Goal: Transaction & Acquisition: Book appointment/travel/reservation

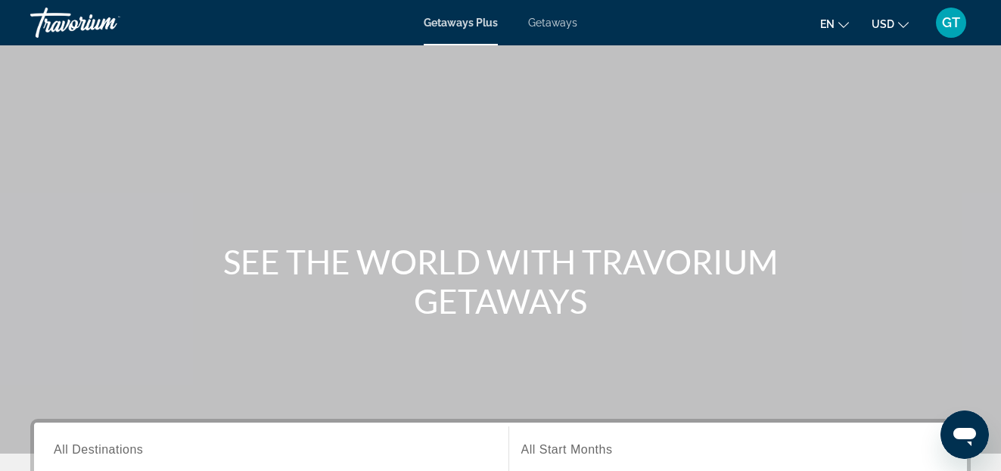
click at [554, 23] on span "Getaways" at bounding box center [552, 23] width 49 height 12
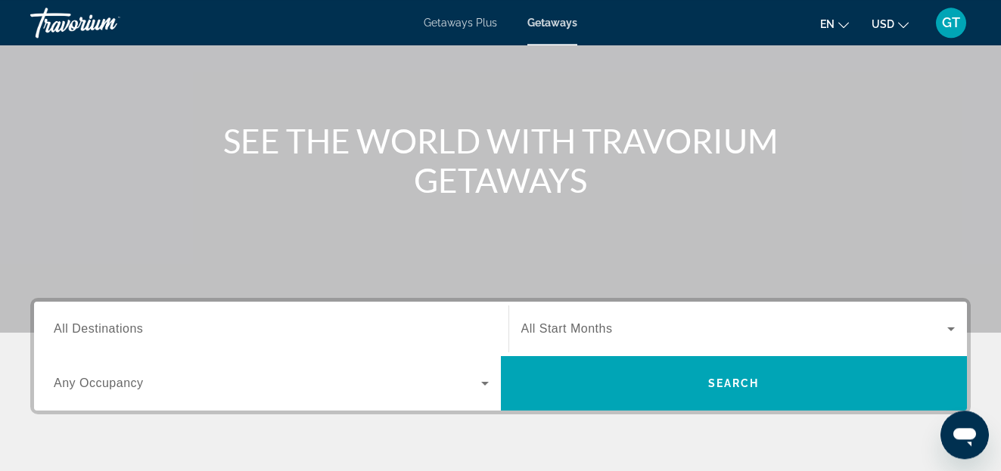
scroll to position [154, 0]
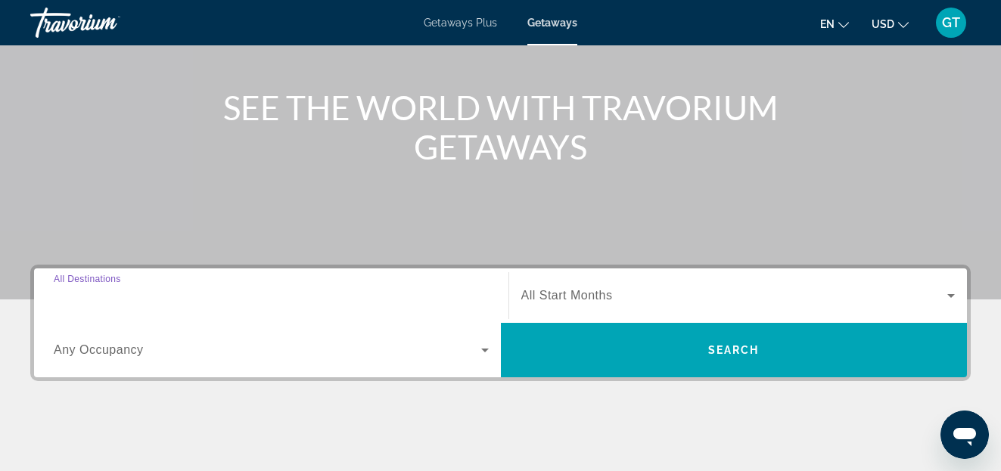
click at [154, 300] on input "Destination All Destinations" at bounding box center [271, 297] width 435 height 18
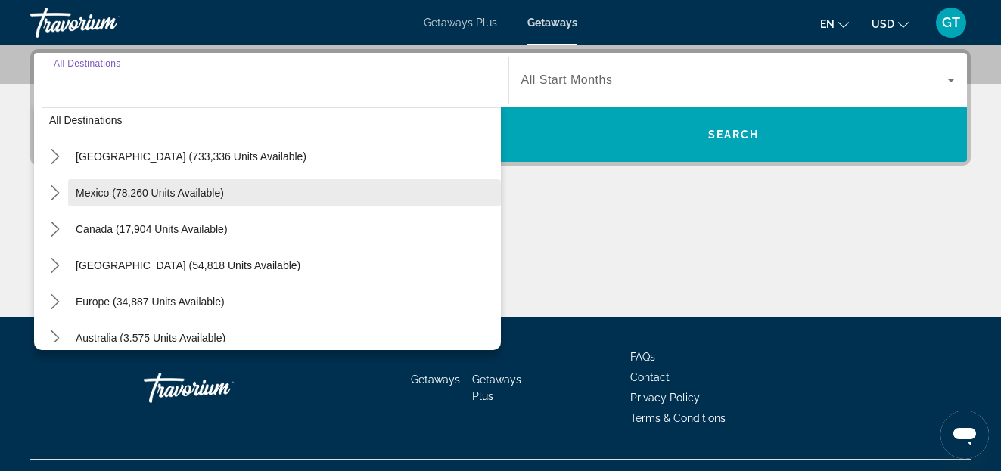
scroll to position [0, 0]
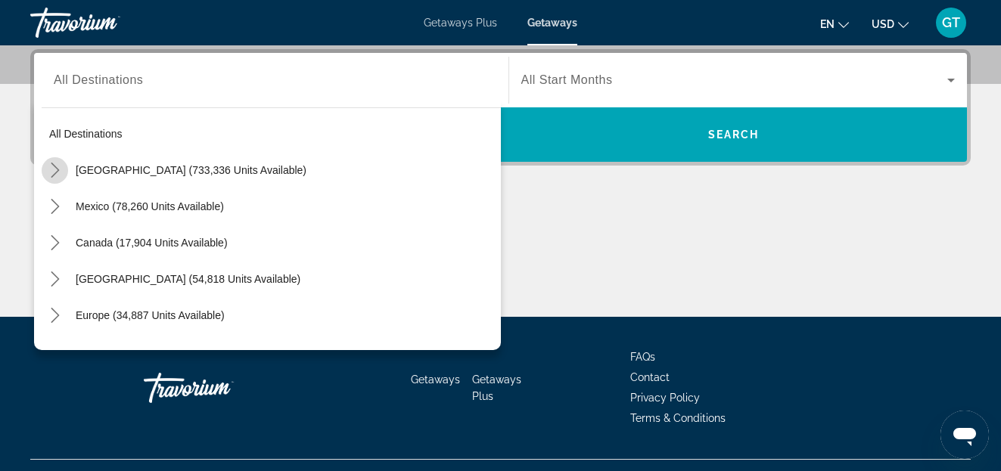
click at [54, 169] on icon "Toggle United States (733,336 units available) submenu" at bounding box center [55, 170] width 15 height 15
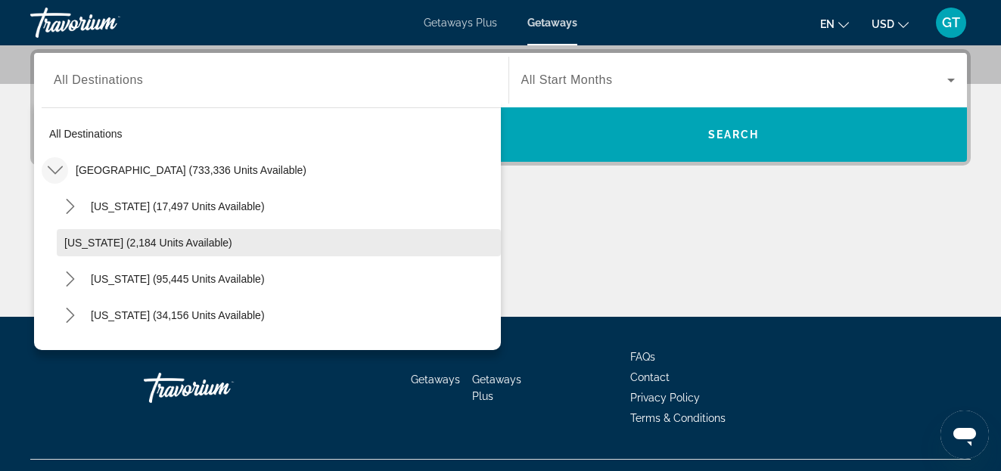
scroll to position [86, 0]
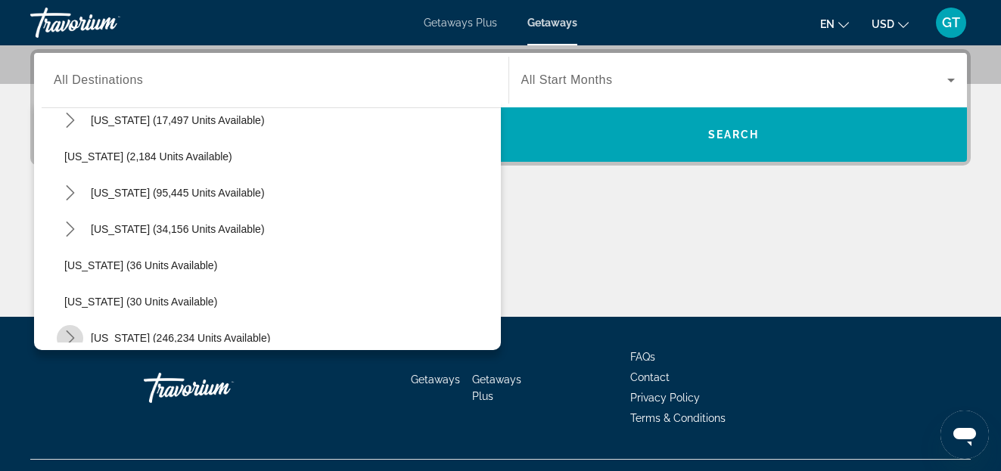
click at [73, 334] on icon "Toggle Florida (246,234 units available) submenu" at bounding box center [70, 338] width 15 height 15
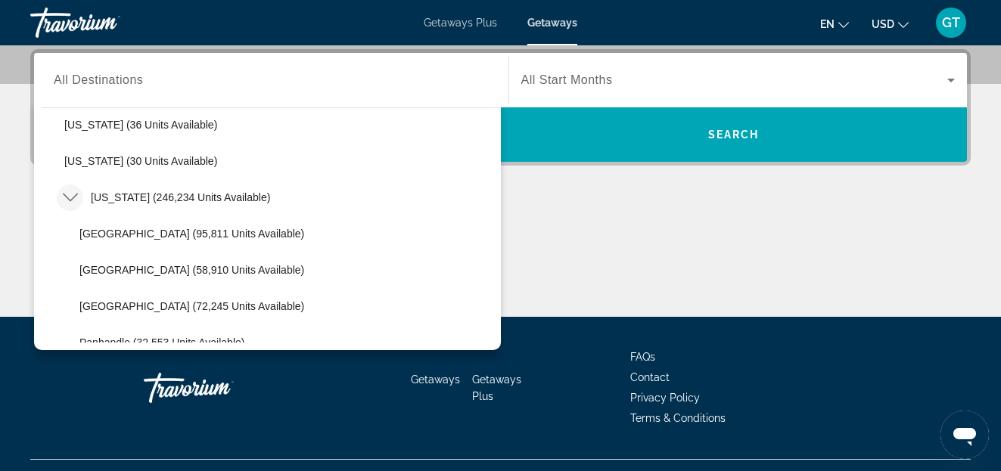
scroll to position [259, 0]
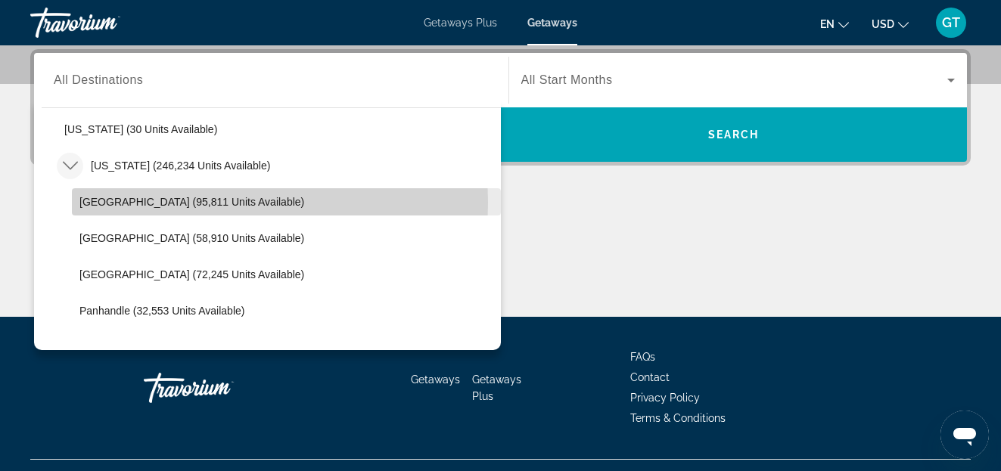
click at [176, 203] on span "Orlando & Disney Area (95,811 units available)" at bounding box center [191, 202] width 225 height 12
type input "**********"
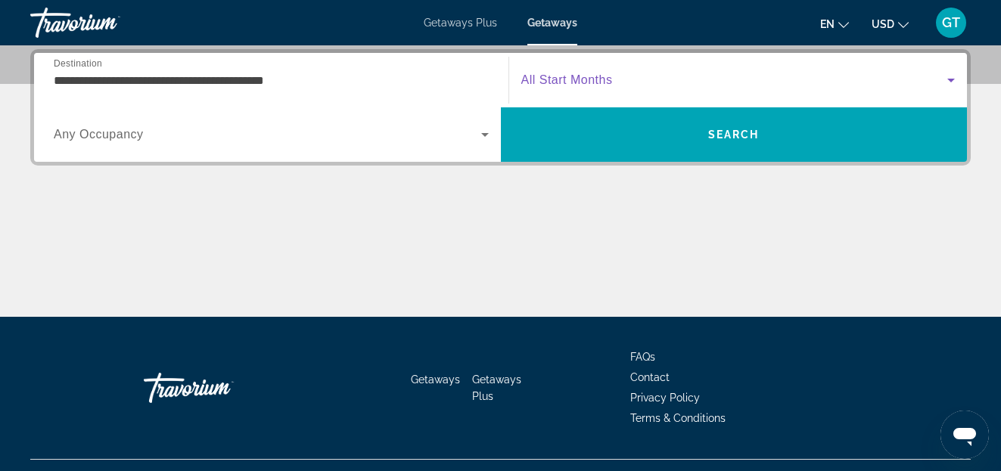
click at [948, 81] on icon "Search widget" at bounding box center [951, 80] width 18 height 18
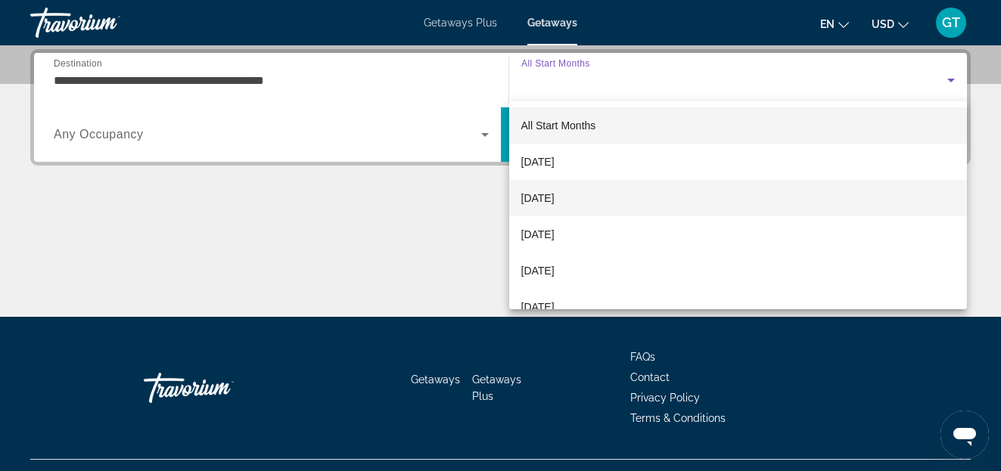
scroll to position [100, 0]
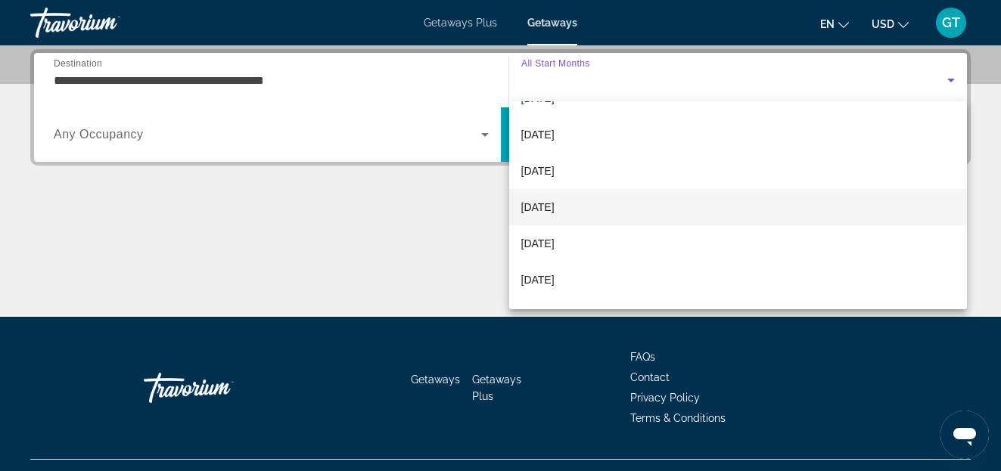
click at [546, 208] on span "[DATE]" at bounding box center [537, 207] width 33 height 18
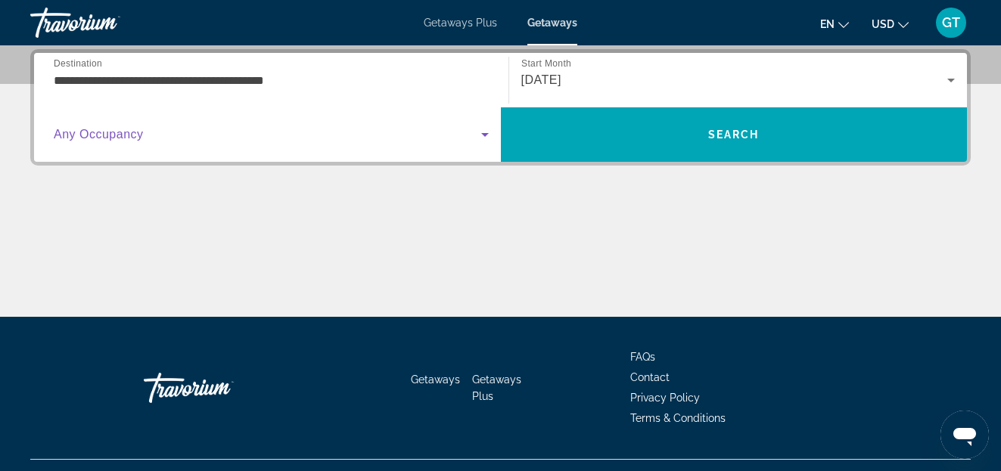
click at [483, 136] on icon "Search widget" at bounding box center [485, 135] width 18 height 18
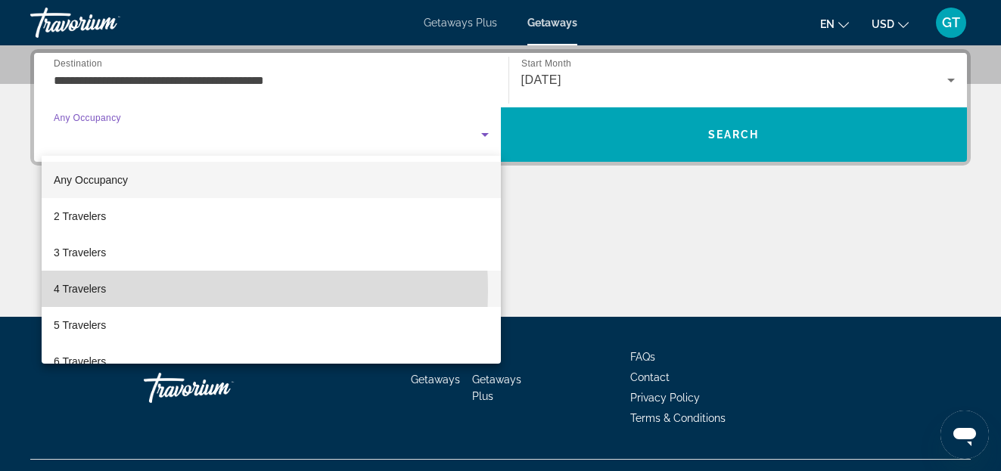
click at [77, 291] on span "4 Travelers" at bounding box center [80, 289] width 52 height 18
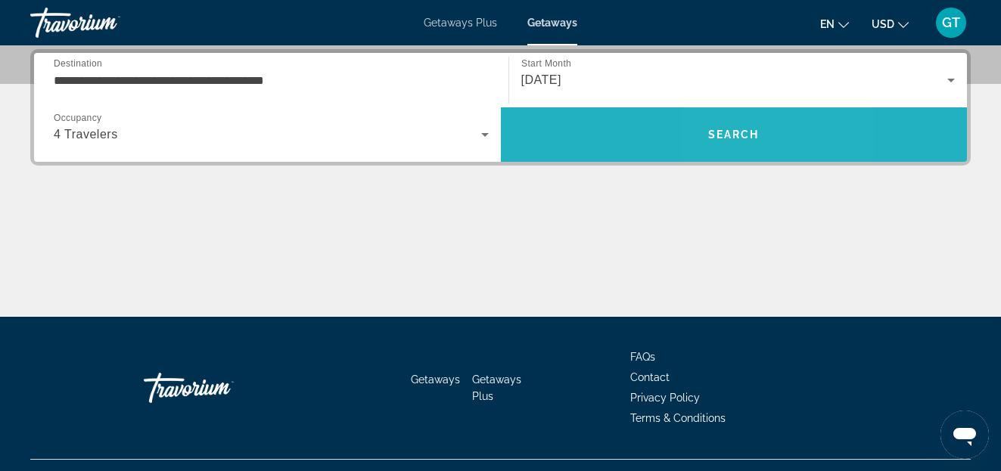
click at [729, 133] on span "Search" at bounding box center [733, 135] width 51 height 12
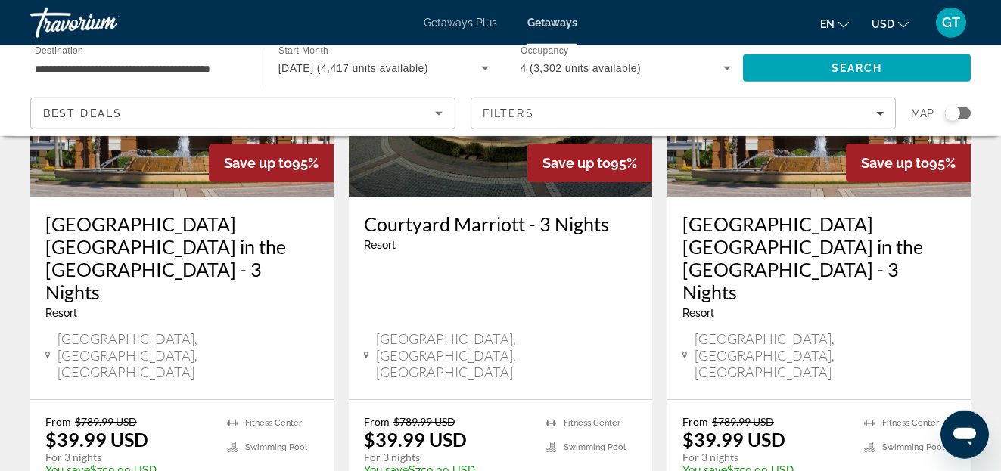
scroll to position [2084, 0]
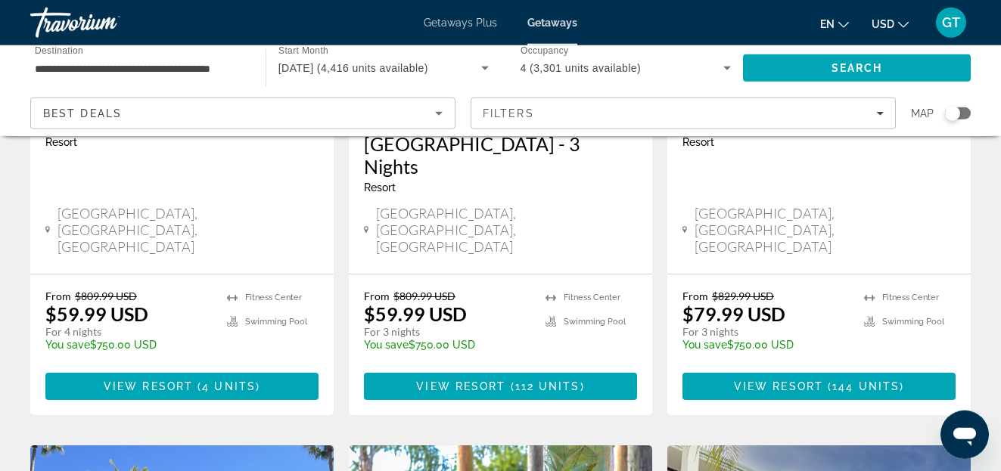
scroll to position [386, 0]
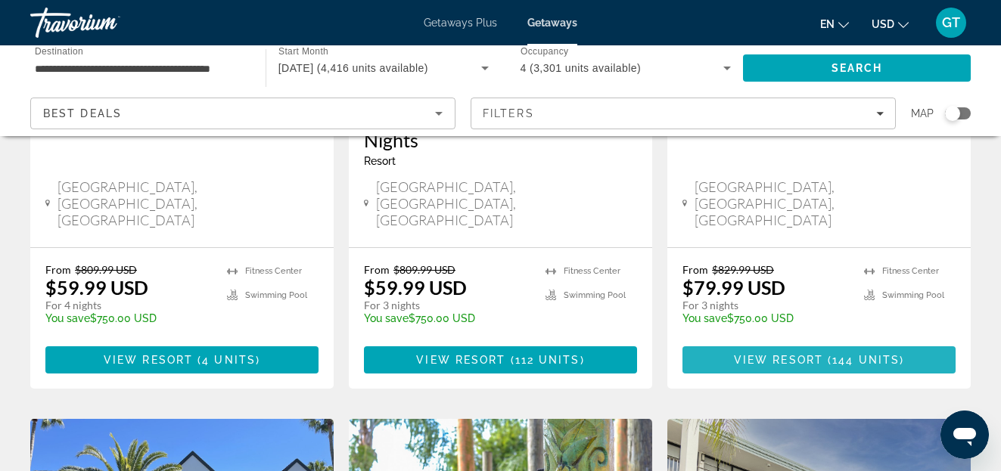
click at [819, 354] on span "View Resort" at bounding box center [778, 360] width 89 height 12
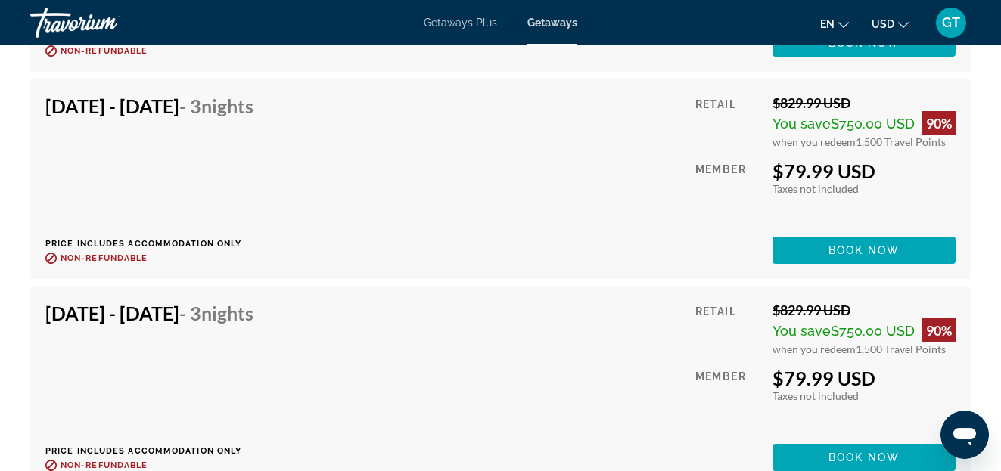
scroll to position [5788, 0]
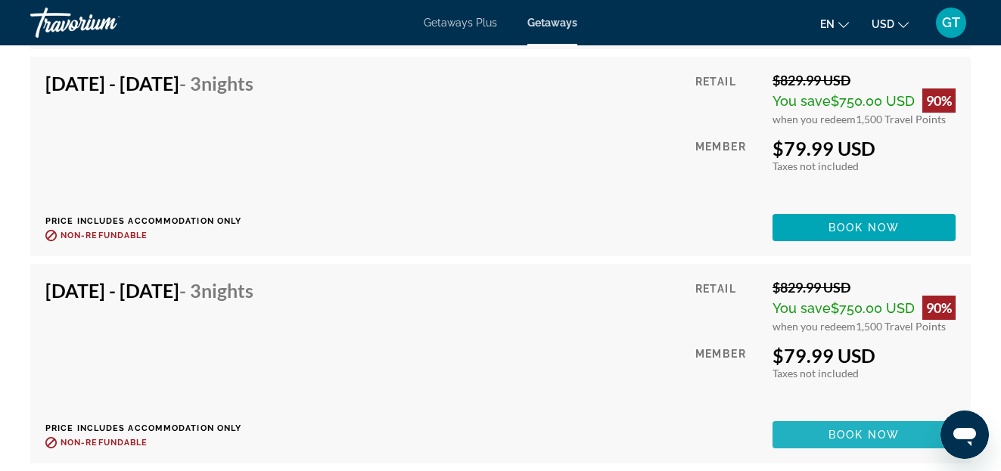
click at [866, 437] on span "Book now" at bounding box center [864, 435] width 72 height 12
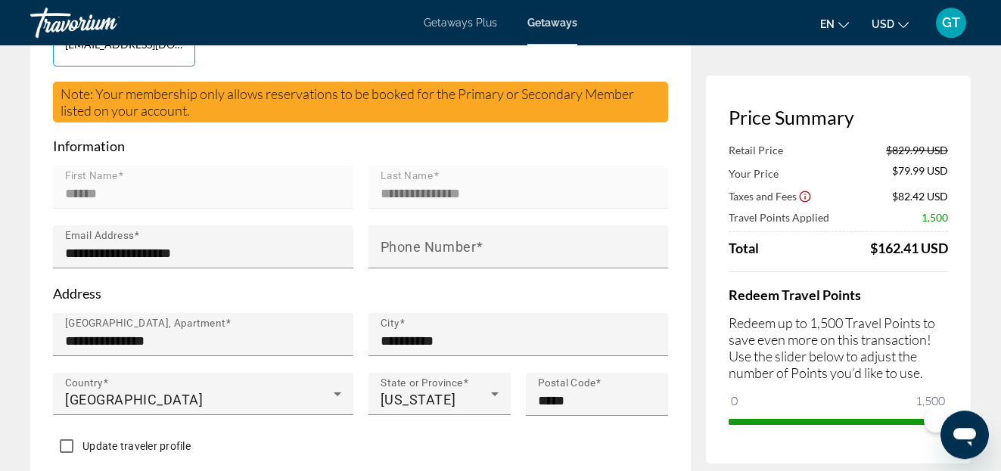
scroll to position [540, 0]
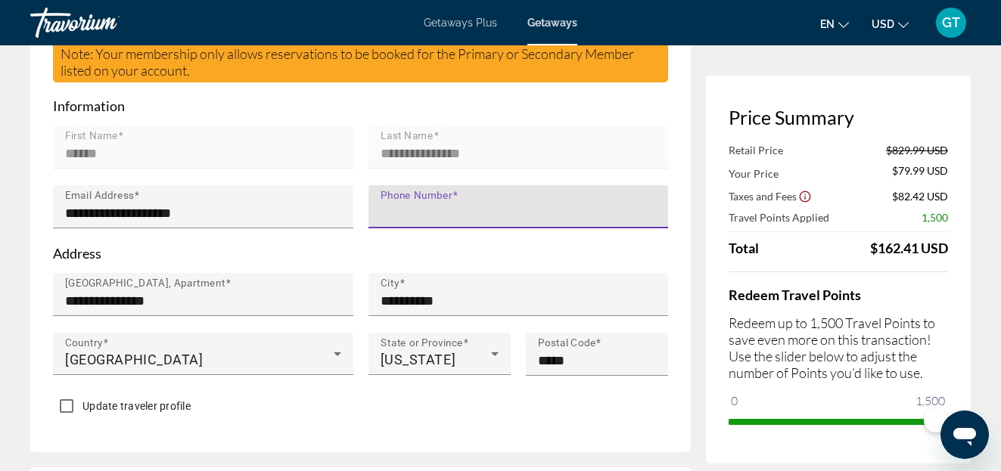
click at [527, 204] on input "Phone Number" at bounding box center [523, 213] width 285 height 18
type input "**********"
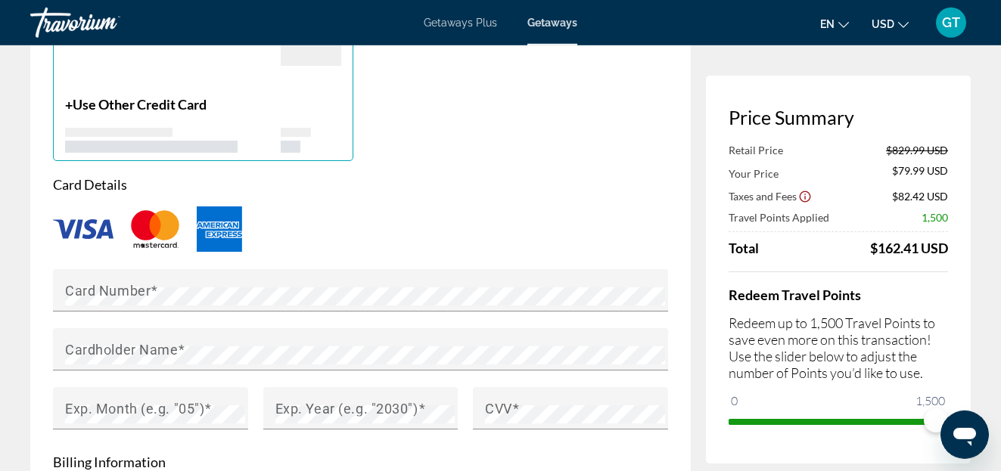
scroll to position [1235, 0]
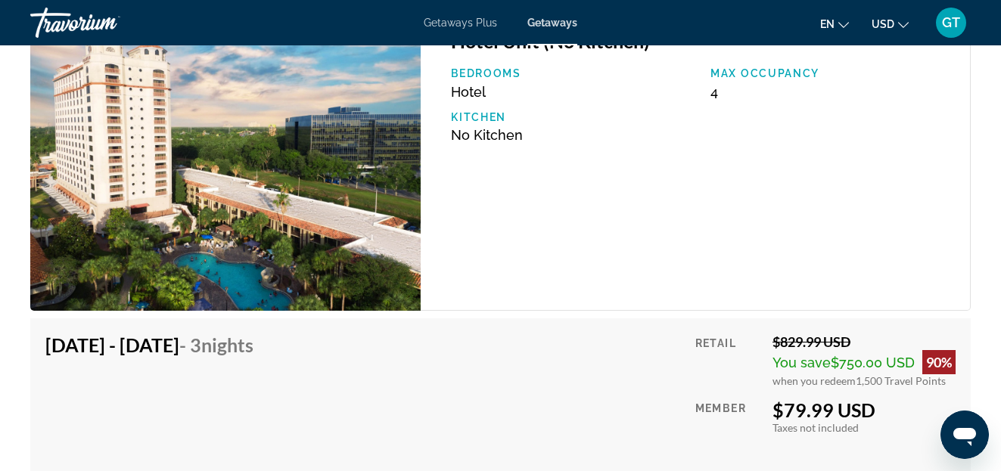
scroll to position [2392, 0]
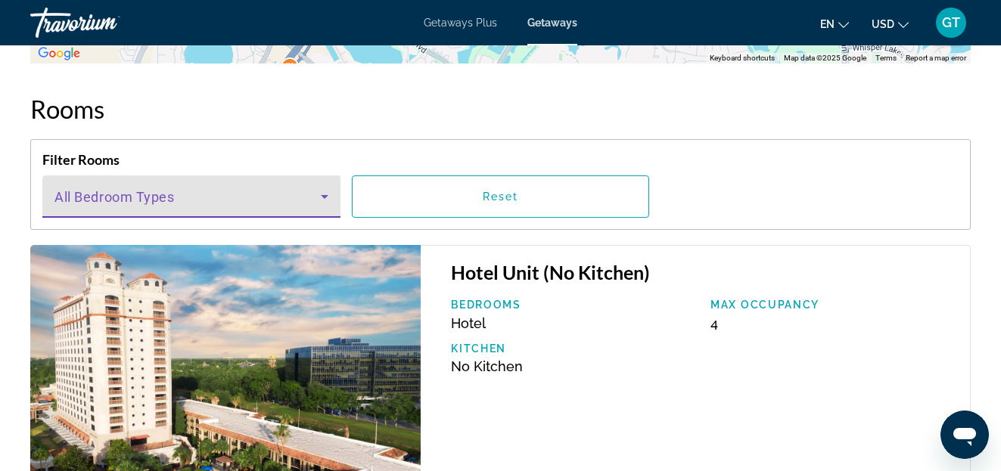
click at [325, 198] on icon "Main content" at bounding box center [325, 197] width 8 height 4
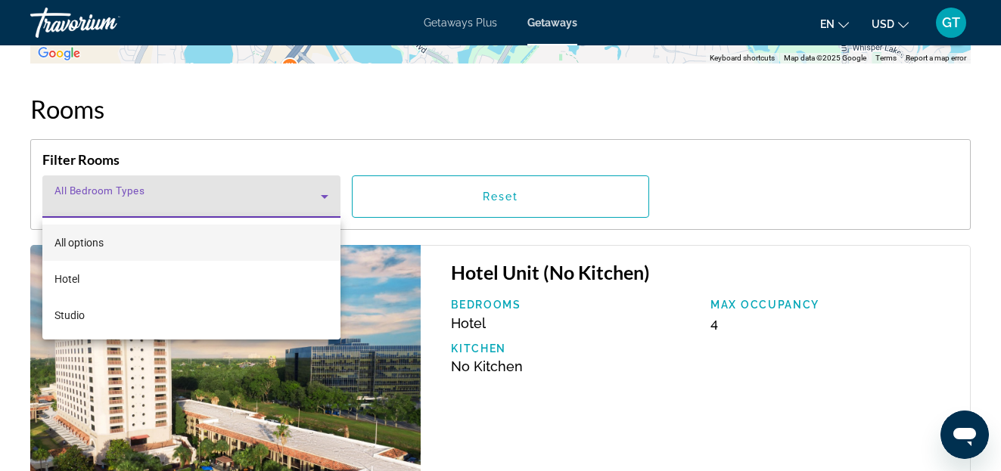
click at [639, 101] on div at bounding box center [500, 235] width 1001 height 471
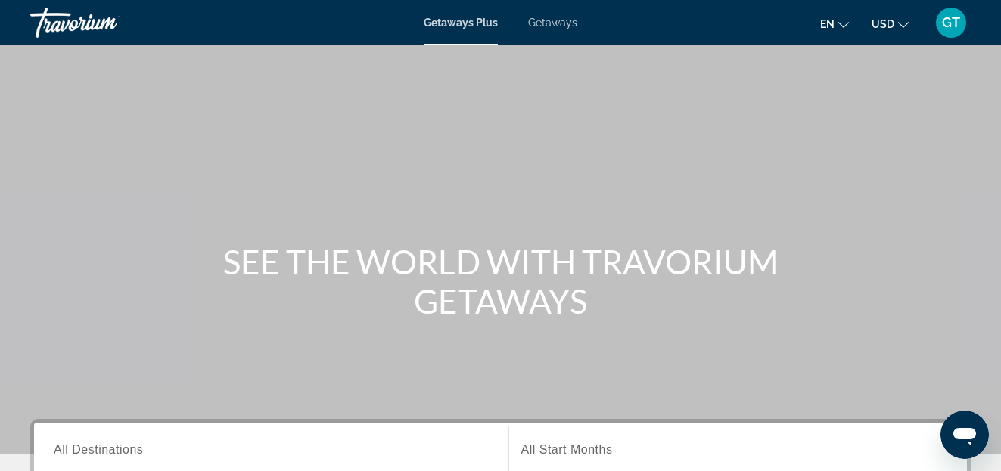
click at [554, 23] on span "Getaways" at bounding box center [552, 23] width 49 height 12
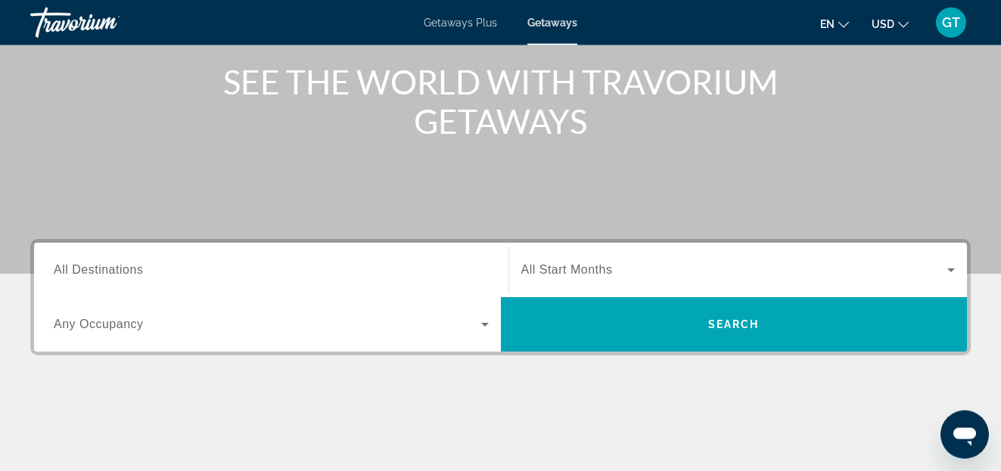
scroll to position [232, 0]
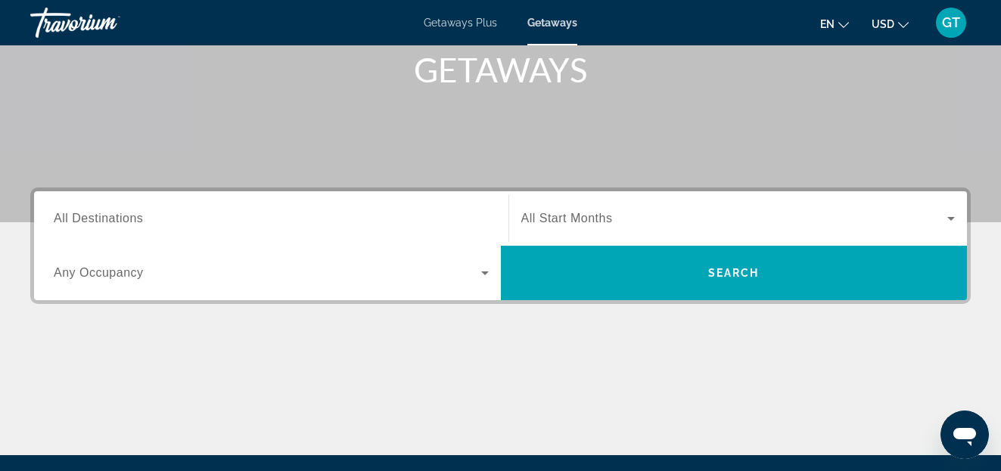
click at [93, 217] on span "All Destinations" at bounding box center [98, 218] width 89 height 13
click at [93, 217] on input "Destination All Destinations" at bounding box center [271, 219] width 435 height 18
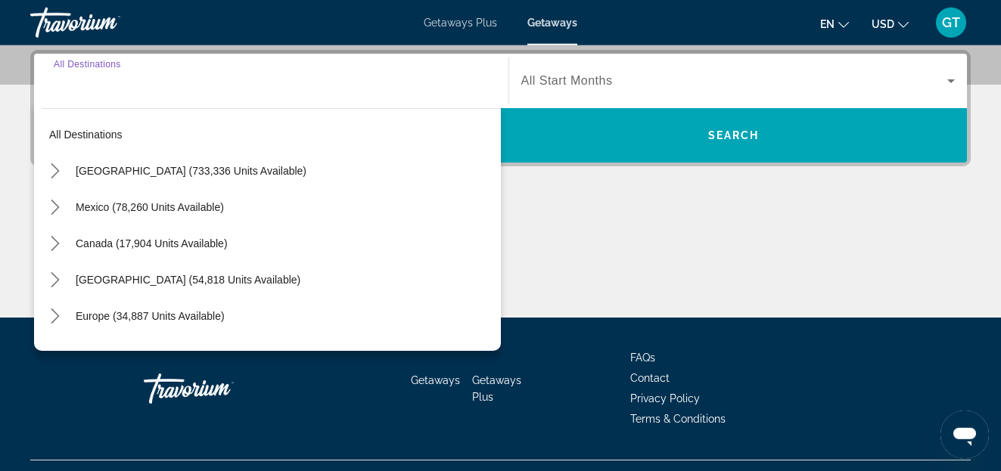
scroll to position [370, 0]
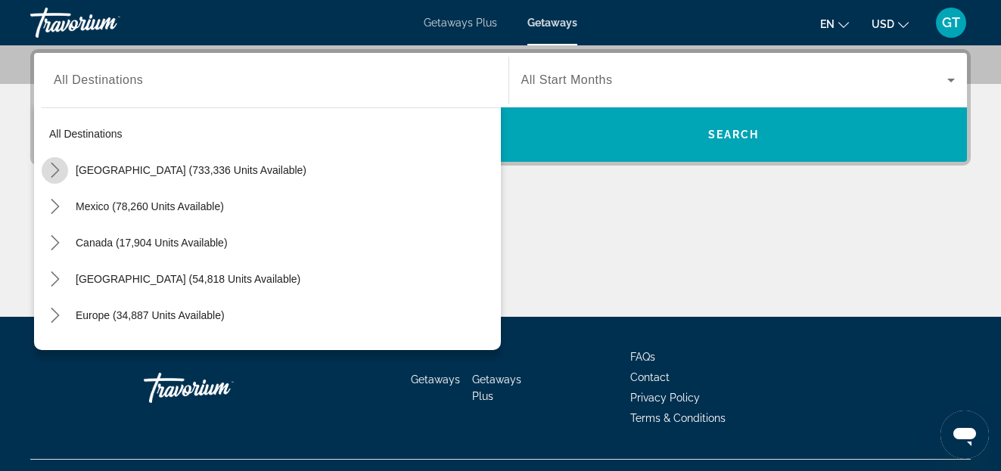
click at [54, 169] on icon "Toggle United States (733,336 units available) submenu" at bounding box center [55, 170] width 15 height 15
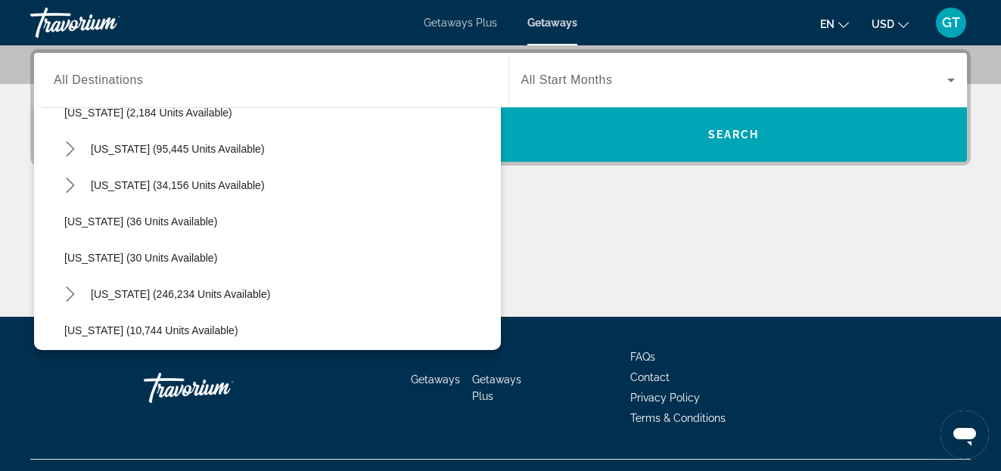
scroll to position [173, 0]
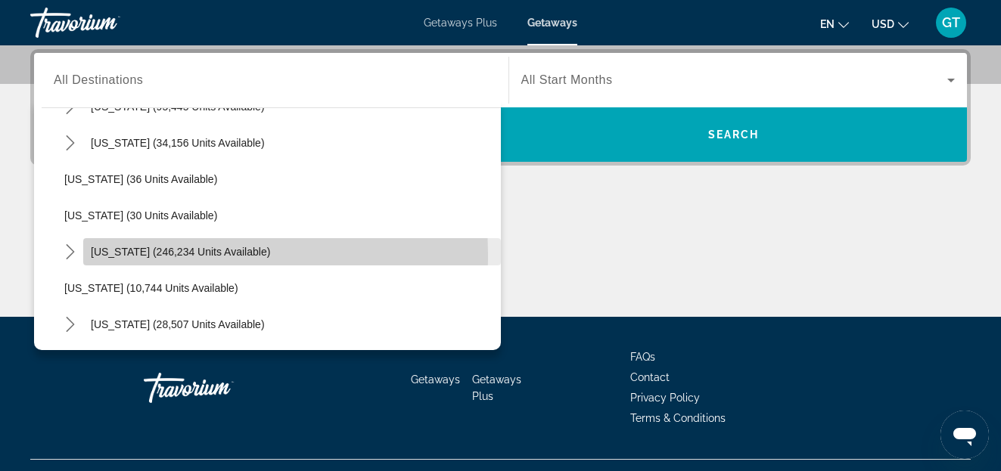
click at [112, 255] on span "[US_STATE] (246,234 units available)" at bounding box center [180, 252] width 179 height 12
type input "**********"
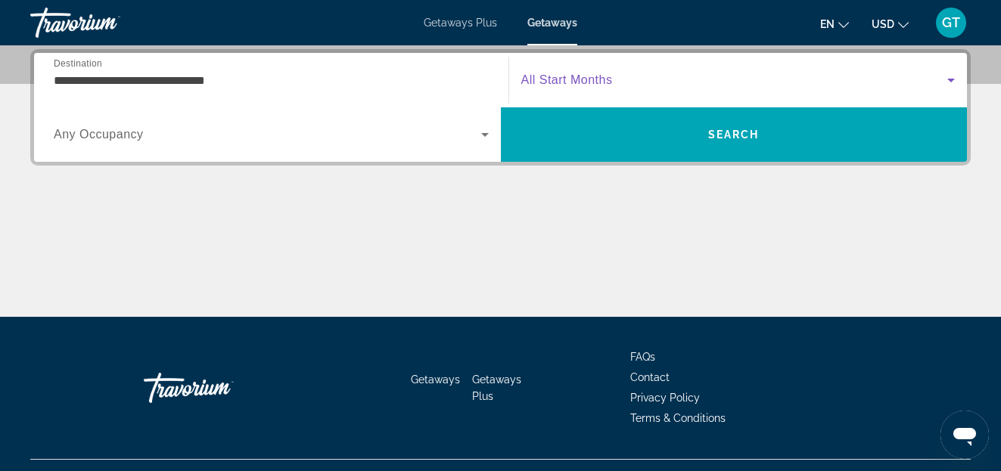
click at [953, 80] on icon "Search widget" at bounding box center [951, 81] width 8 height 4
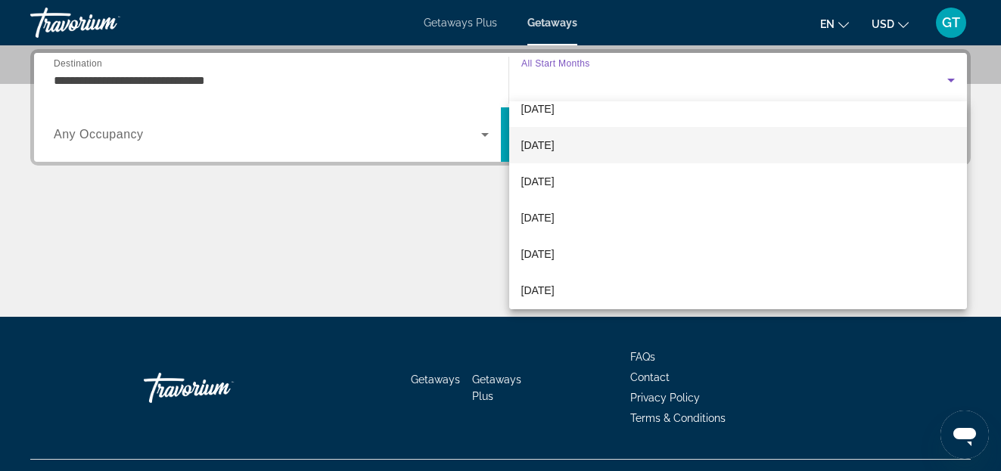
scroll to position [100, 0]
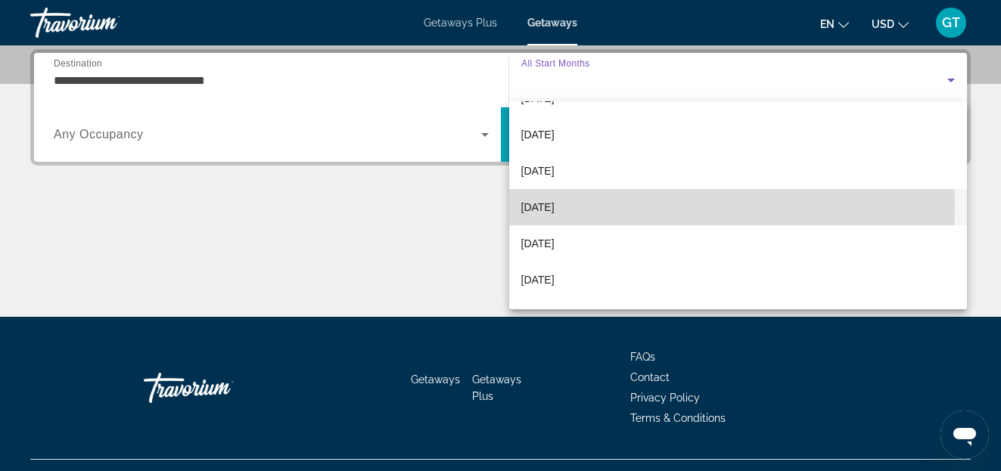
click at [546, 207] on span "[DATE]" at bounding box center [537, 207] width 33 height 18
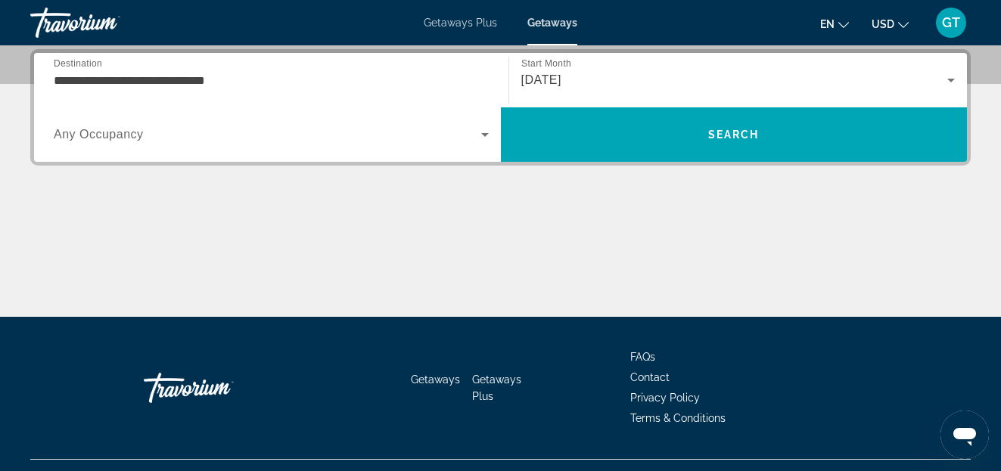
click at [105, 136] on span "Any Occupancy" at bounding box center [99, 134] width 90 height 13
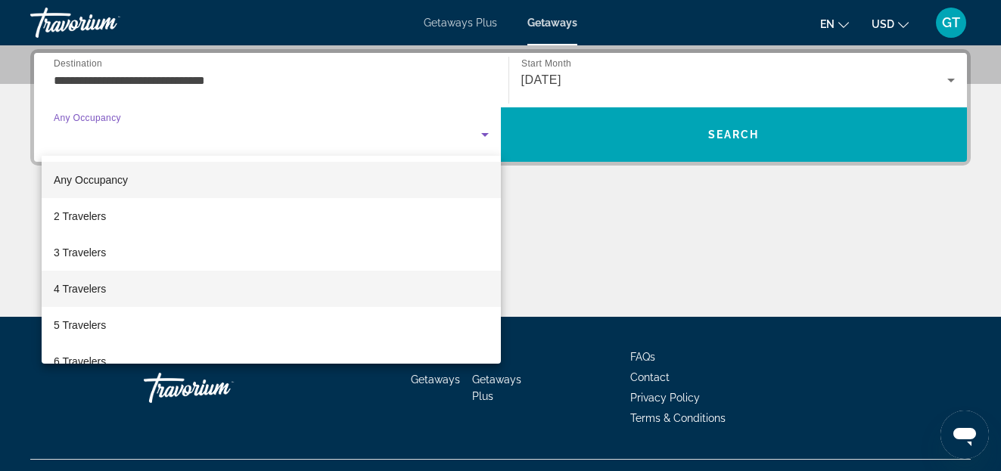
click at [74, 291] on span "4 Travelers" at bounding box center [80, 289] width 52 height 18
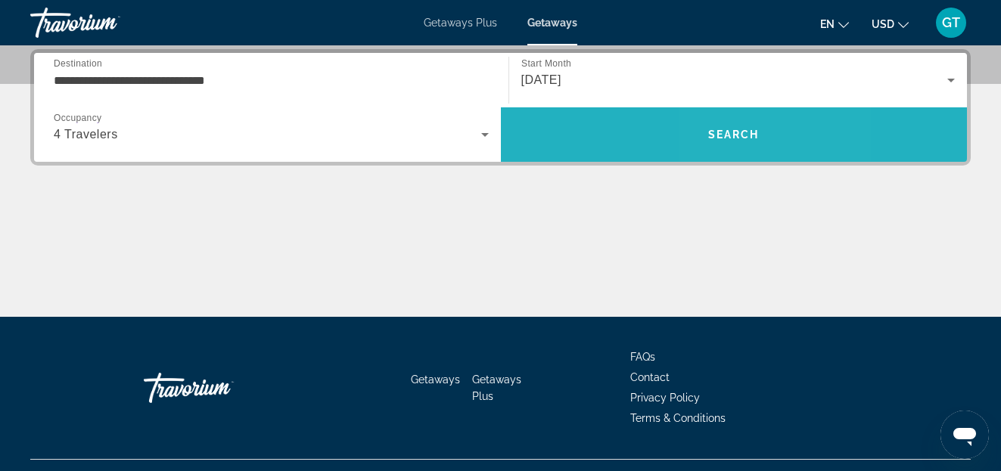
drag, startPoint x: 728, startPoint y: 124, endPoint x: 726, endPoint y: 132, distance: 7.7
click at [726, 132] on button "Search" at bounding box center [734, 134] width 467 height 54
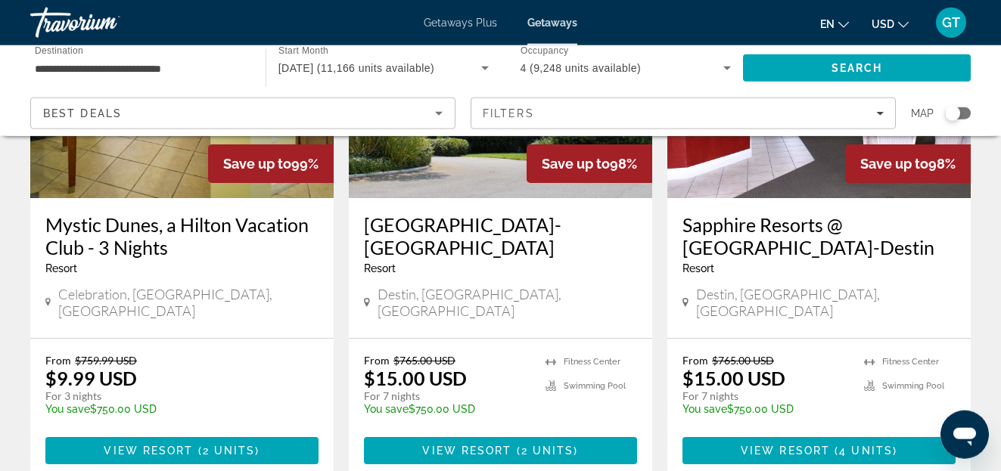
scroll to position [2084, 0]
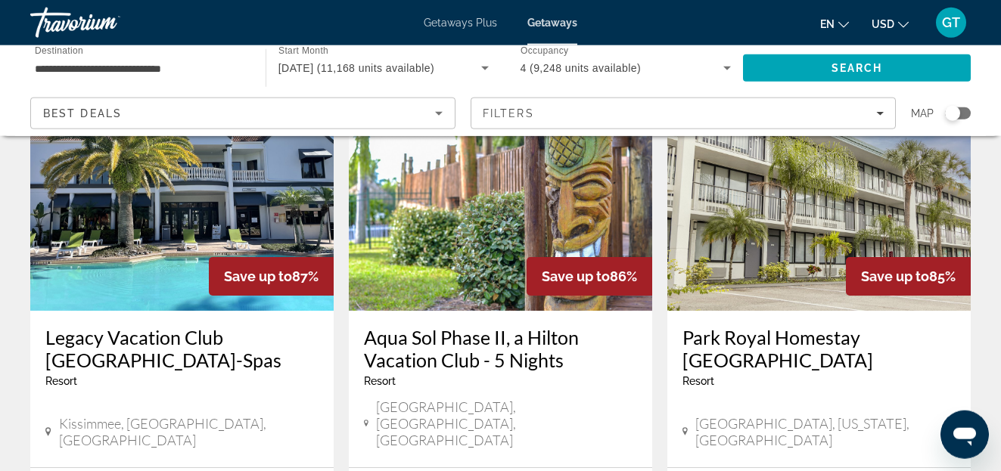
scroll to position [2007, 0]
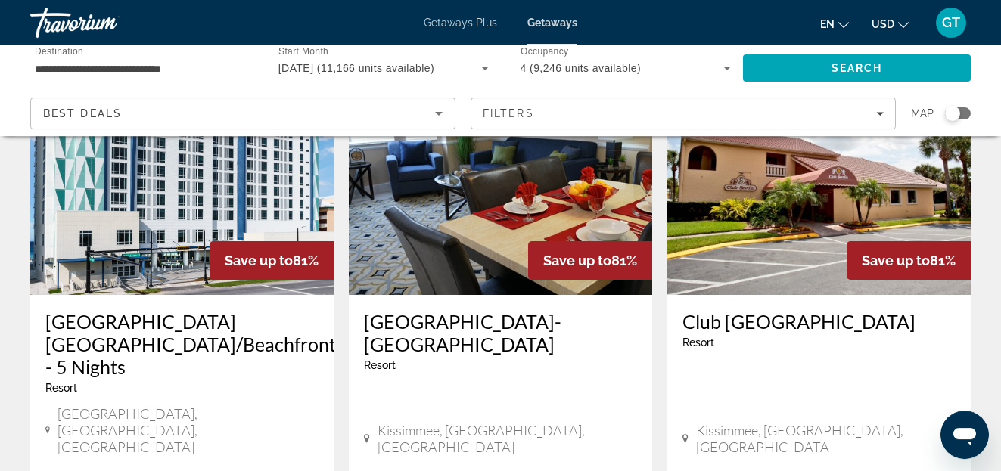
scroll to position [2135, 0]
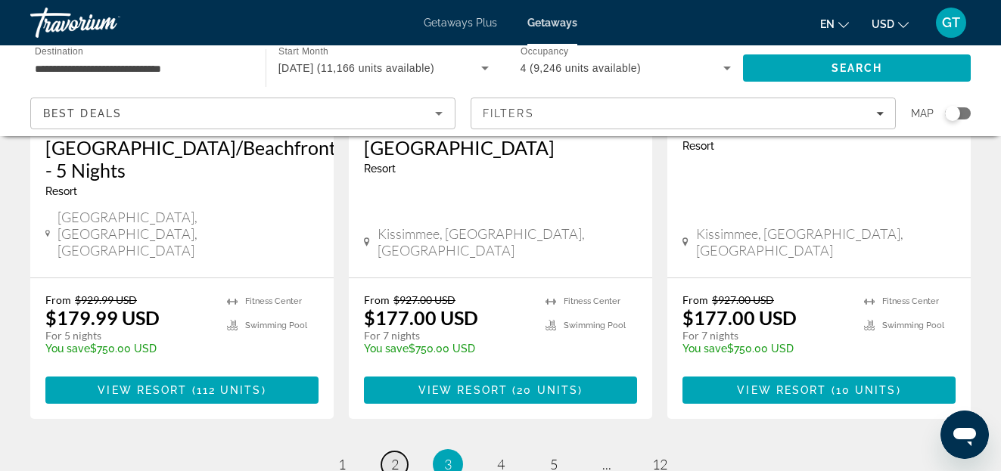
click at [390, 452] on link "page 2" at bounding box center [394, 465] width 26 height 26
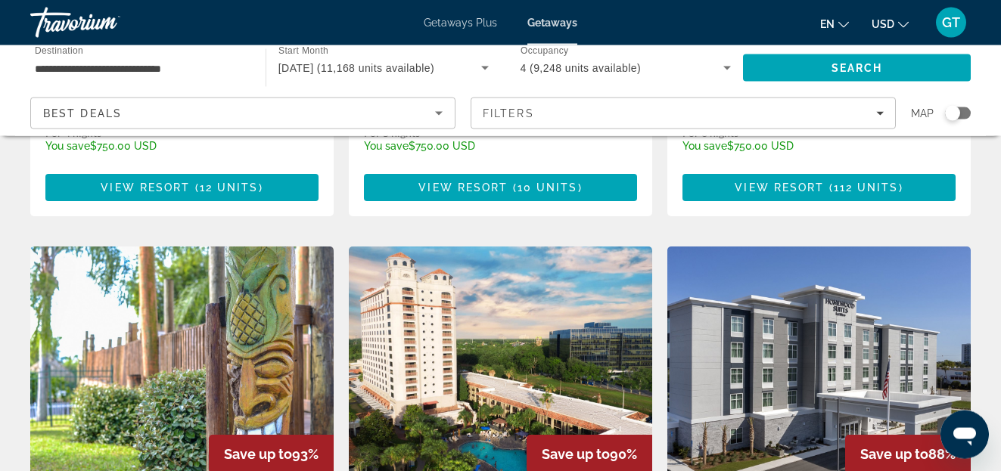
scroll to position [1235, 0]
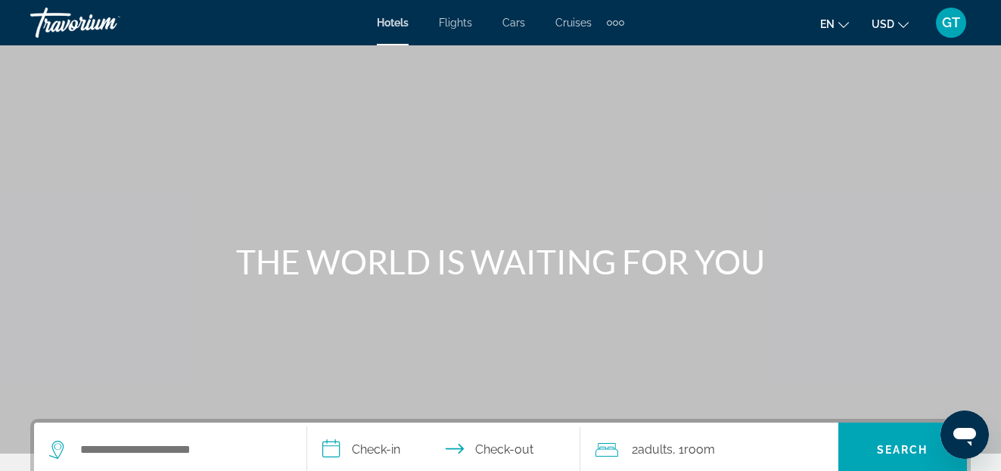
click at [459, 26] on span "Flights" at bounding box center [455, 23] width 33 height 12
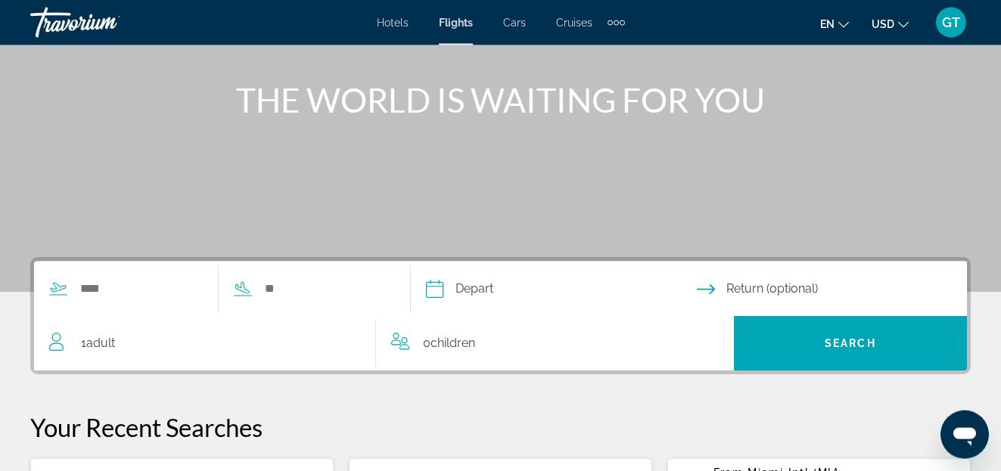
scroll to position [309, 0]
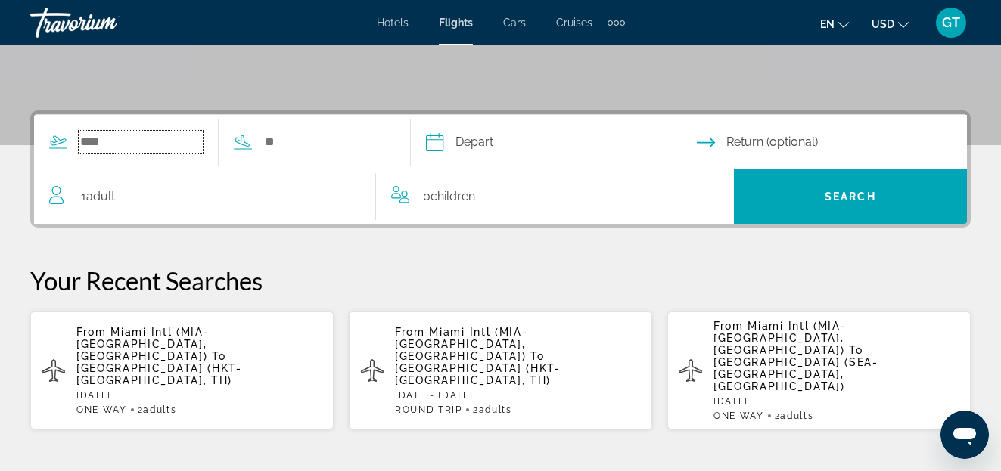
click at [113, 141] on input "Search widget" at bounding box center [141, 142] width 124 height 23
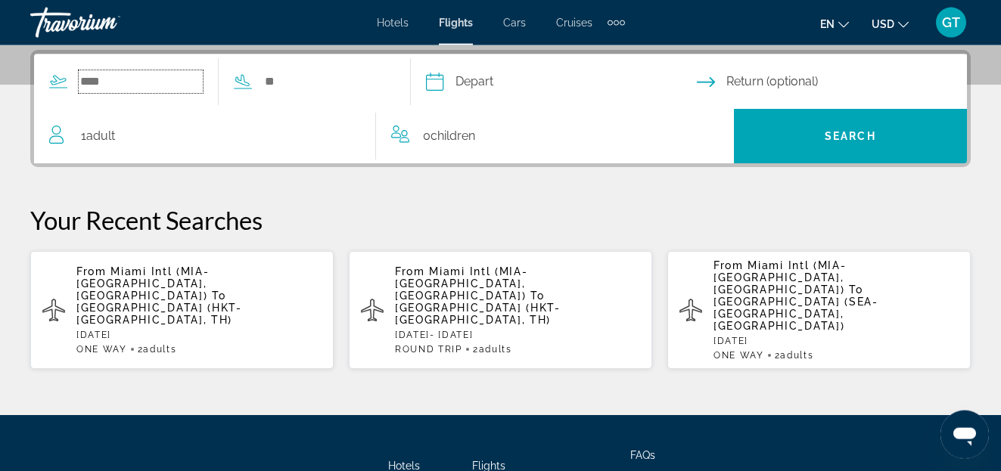
scroll to position [370, 0]
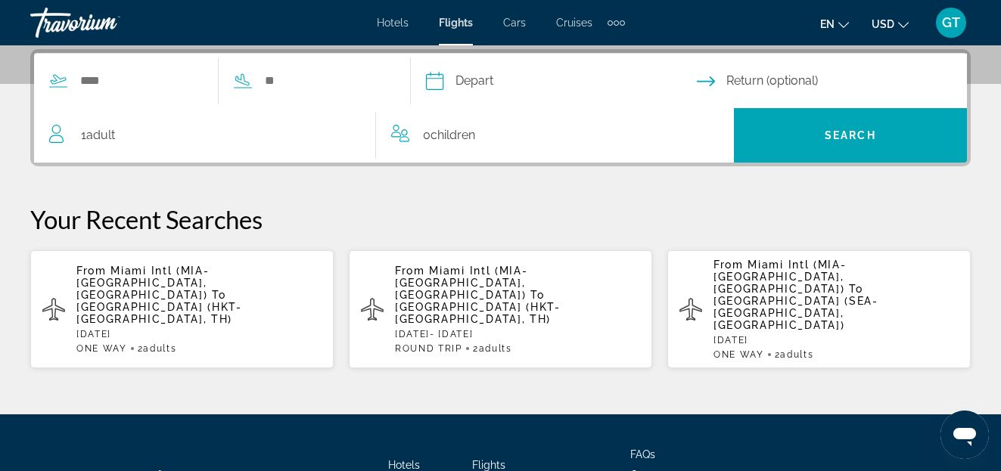
click at [466, 301] on span "Phuket Intl Airport (HKT-Phuket, TH)" at bounding box center [478, 313] width 166 height 24
